Goal: Task Accomplishment & Management: Use online tool/utility

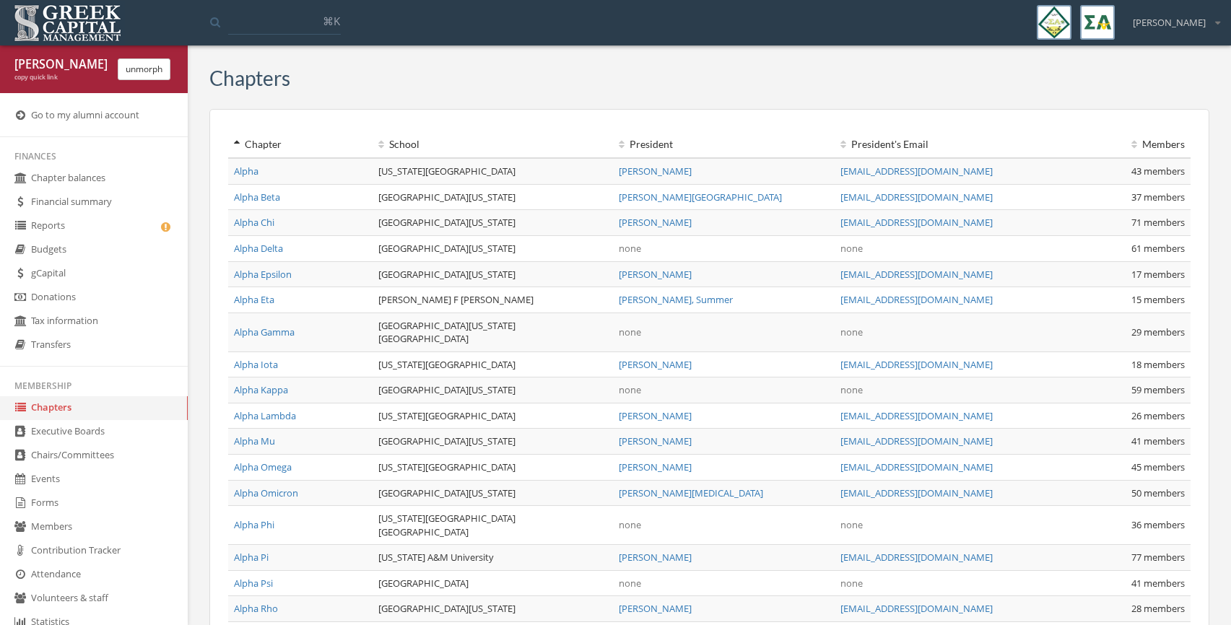
click at [264, 242] on link "Alpha Delta" at bounding box center [258, 248] width 49 height 13
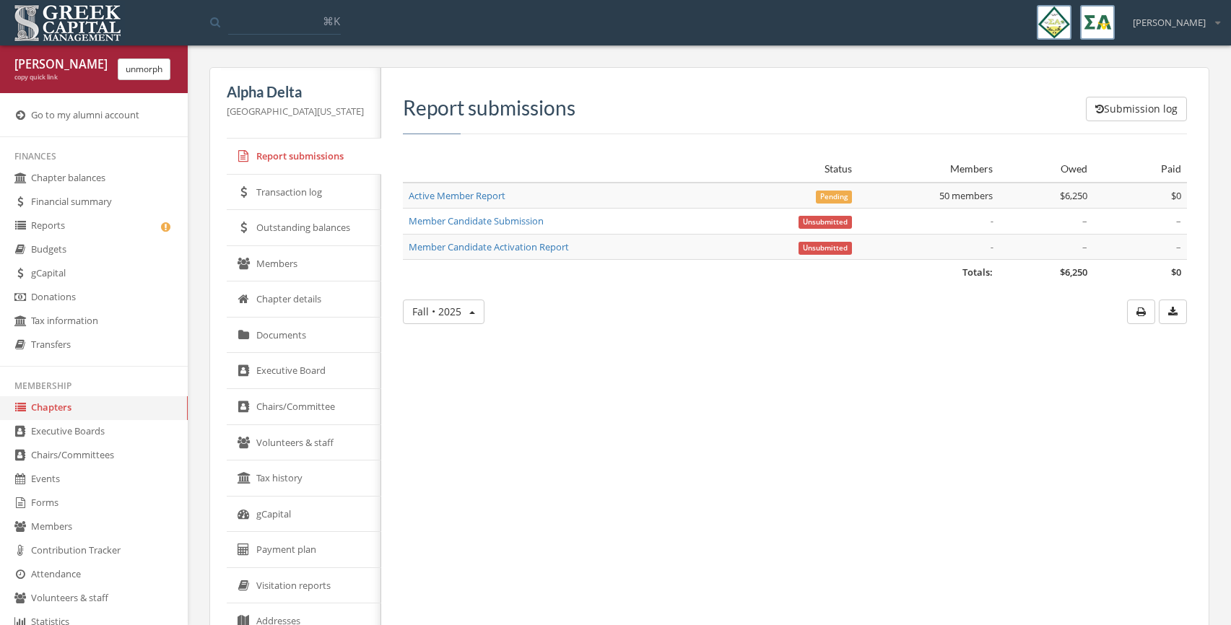
click at [282, 270] on link "Members" at bounding box center [304, 264] width 155 height 36
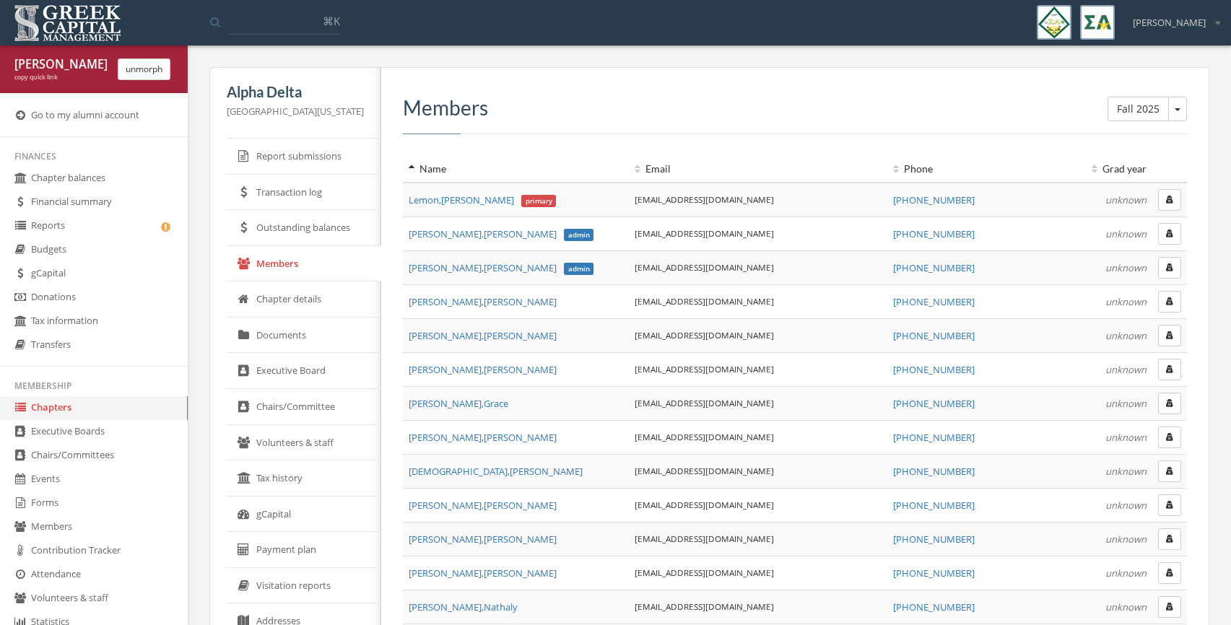
click at [1172, 294] on button "button" at bounding box center [1170, 302] width 23 height 22
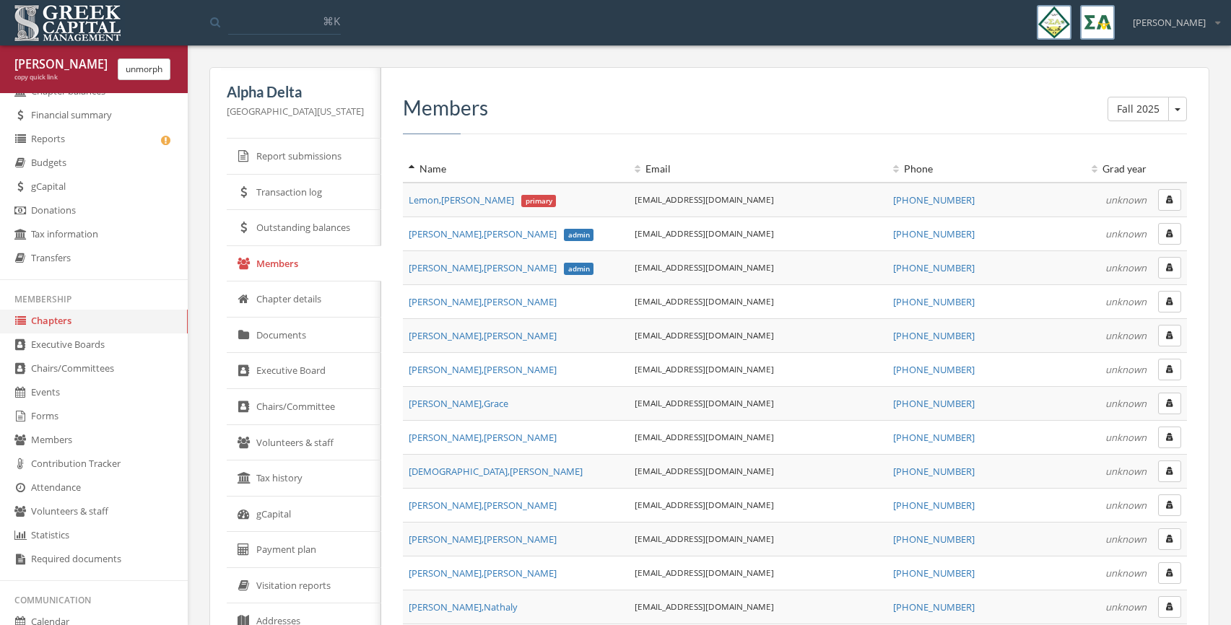
scroll to position [88, 0]
click at [64, 415] on link "Forms" at bounding box center [94, 416] width 188 height 24
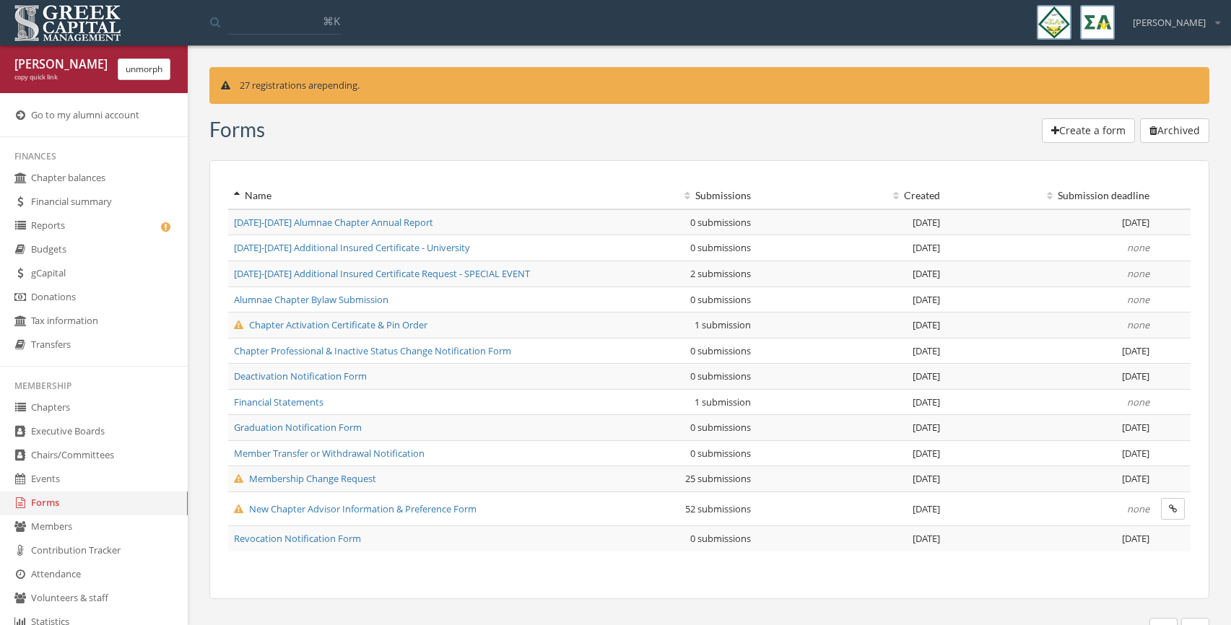
click at [137, 56] on div "[PERSON_NAME] copy quick link unmorph" at bounding box center [94, 70] width 188 height 48
click at [135, 70] on button "unmorph" at bounding box center [144, 70] width 53 height 22
